Goal: Task Accomplishment & Management: Use online tool/utility

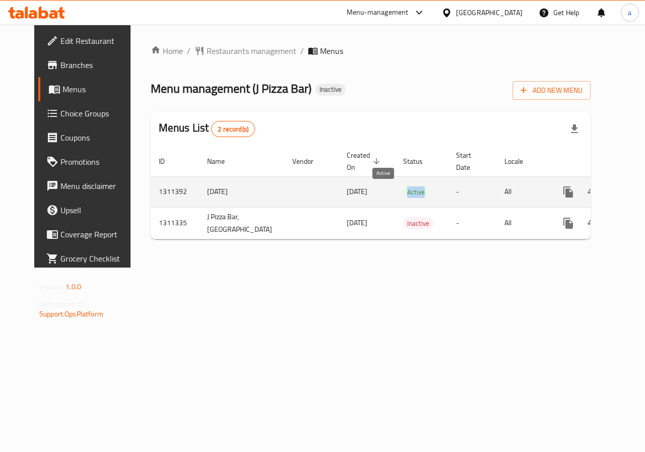
drag, startPoint x: 381, startPoint y: 191, endPoint x: 405, endPoint y: 191, distance: 24.2
click at [405, 191] on td "Active" at bounding box center [421, 191] width 53 height 31
click at [635, 188] on icon "enhanced table" at bounding box center [641, 192] width 12 height 12
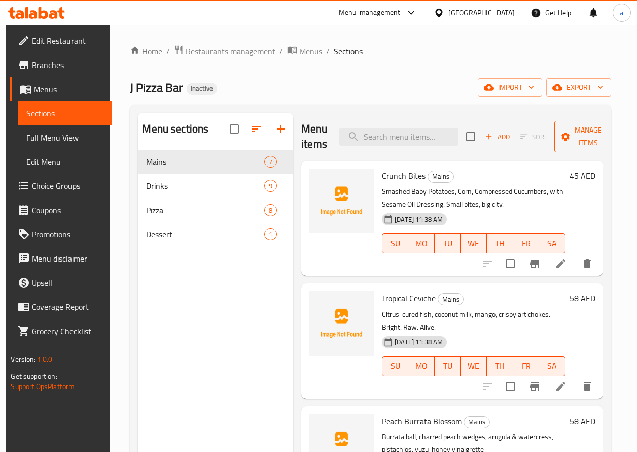
click at [564, 130] on span "Manage items" at bounding box center [588, 136] width 51 height 25
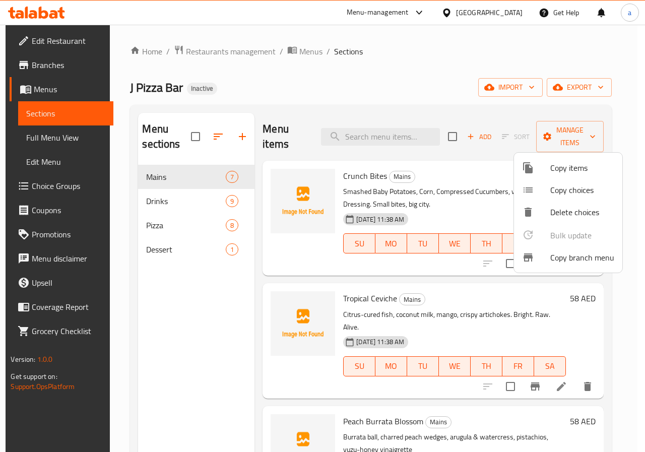
click at [581, 255] on span "Copy branch menu" at bounding box center [582, 257] width 64 height 12
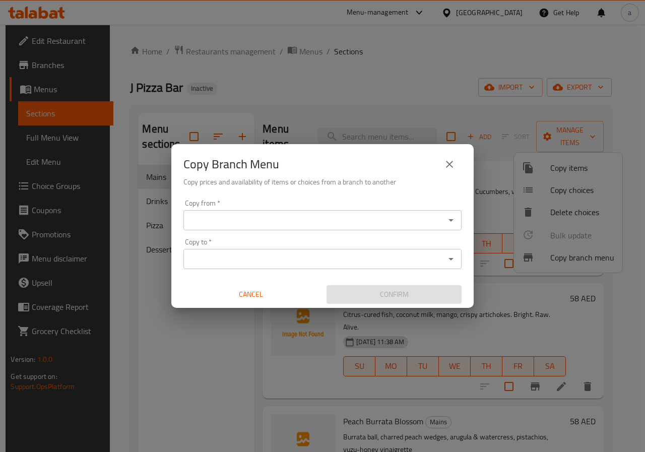
click at [375, 214] on input "Copy from   *" at bounding box center [313, 220] width 255 height 14
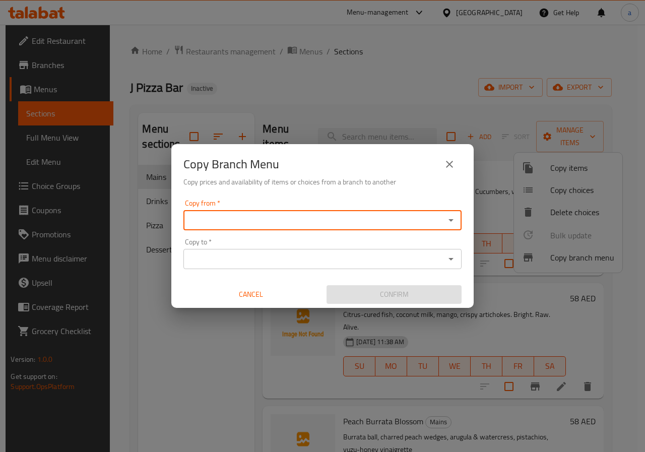
click at [337, 218] on input "Copy from   *" at bounding box center [313, 220] width 255 height 14
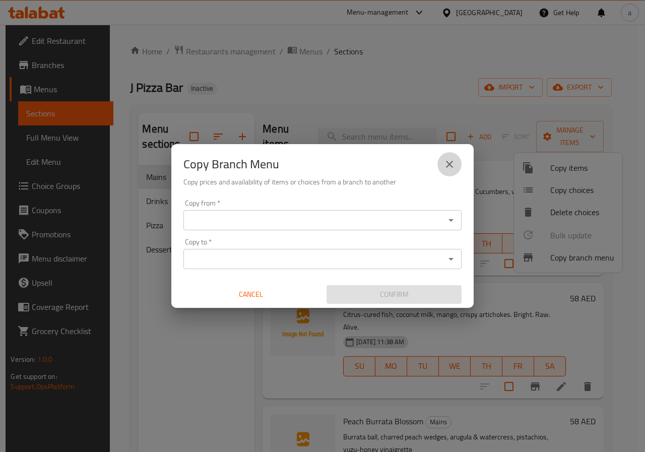
click at [449, 164] on icon "close" at bounding box center [449, 164] width 7 height 7
